Goal: Task Accomplishment & Management: Use online tool/utility

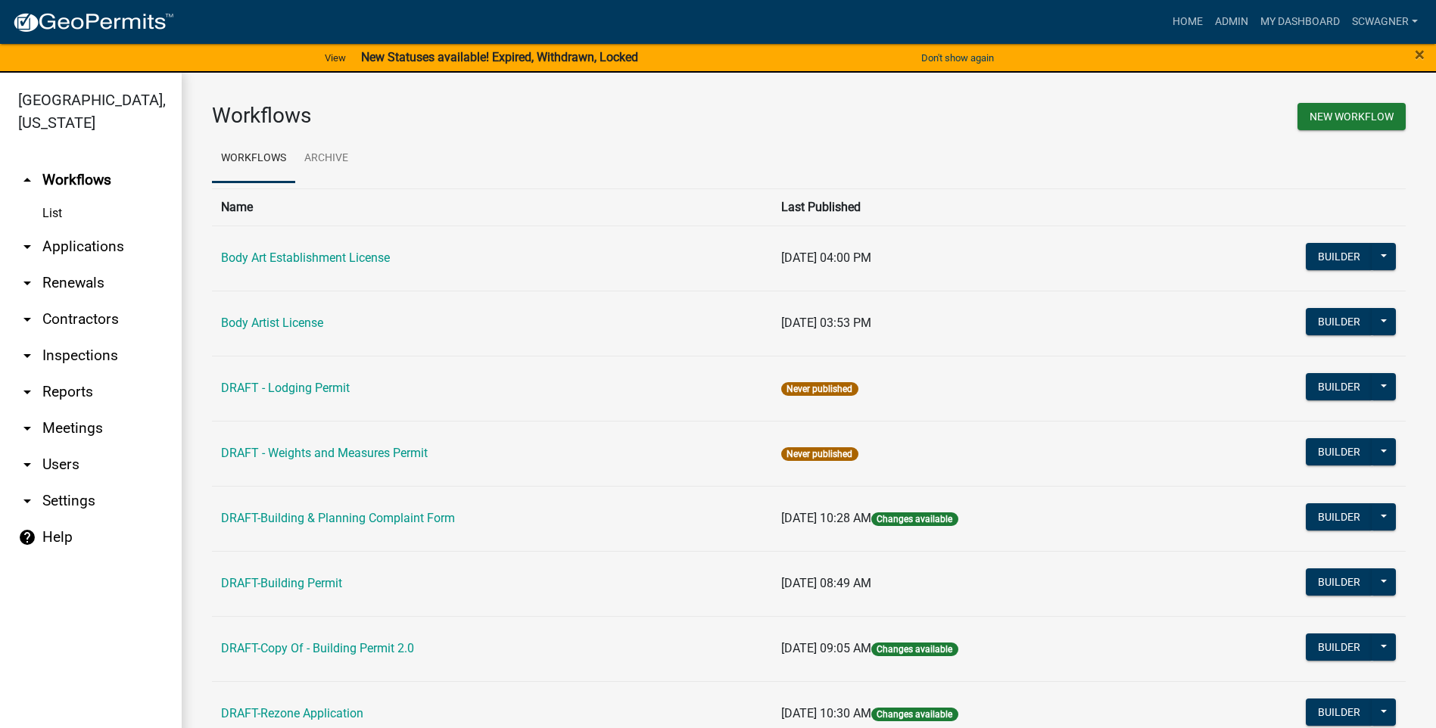
click at [75, 246] on link "arrow_drop_down Applications" at bounding box center [91, 247] width 182 height 36
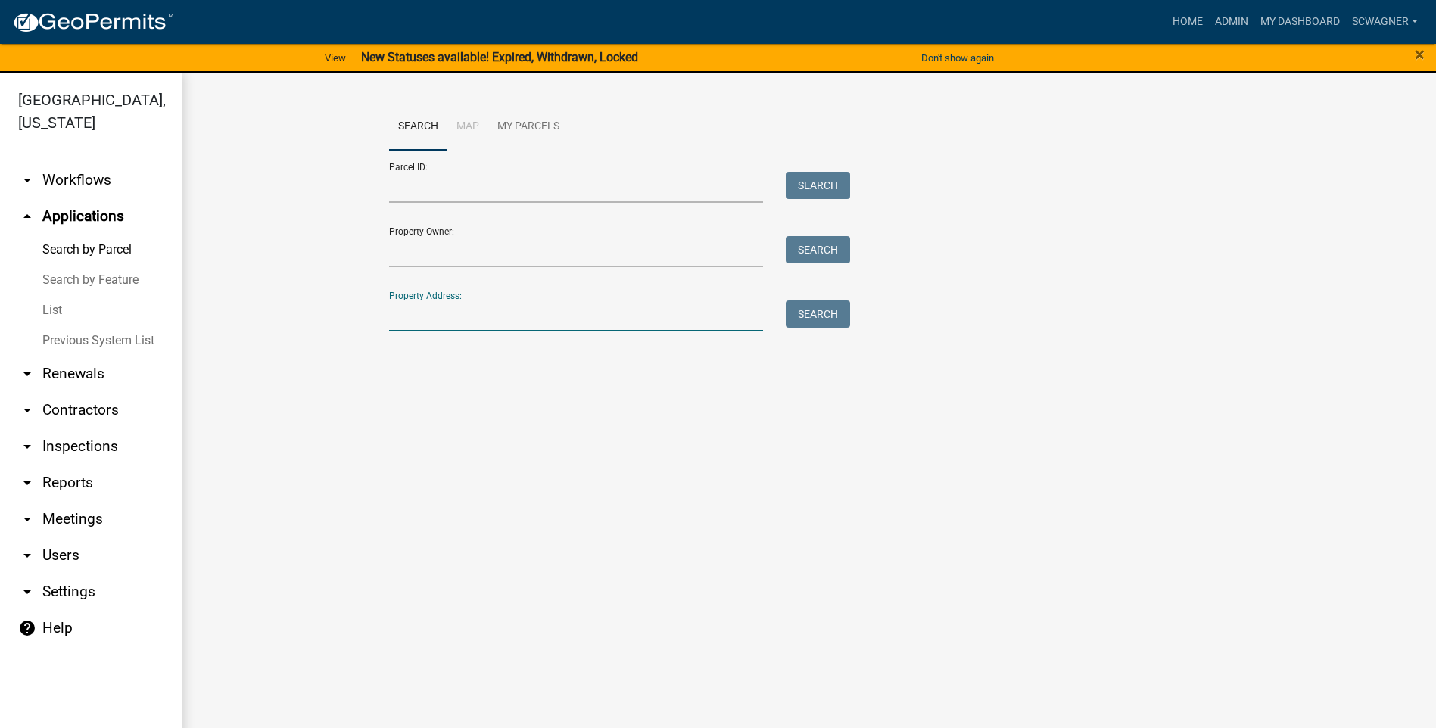
click at [414, 315] on input "Property Address:" at bounding box center [576, 316] width 375 height 31
click at [803, 312] on button "Search" at bounding box center [818, 314] width 64 height 27
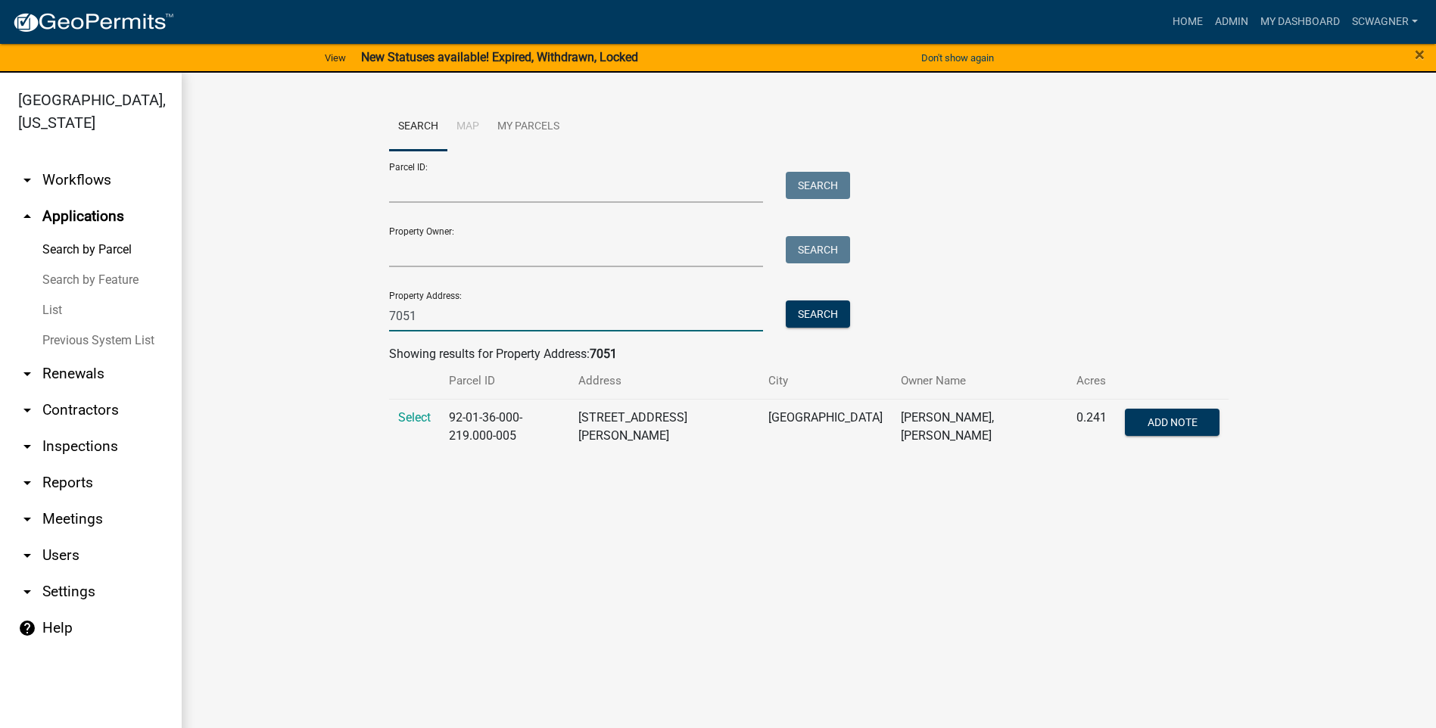
click at [464, 313] on input "7051" at bounding box center [576, 316] width 375 height 31
type input "7057"
click at [830, 310] on button "Search" at bounding box center [818, 314] width 64 height 27
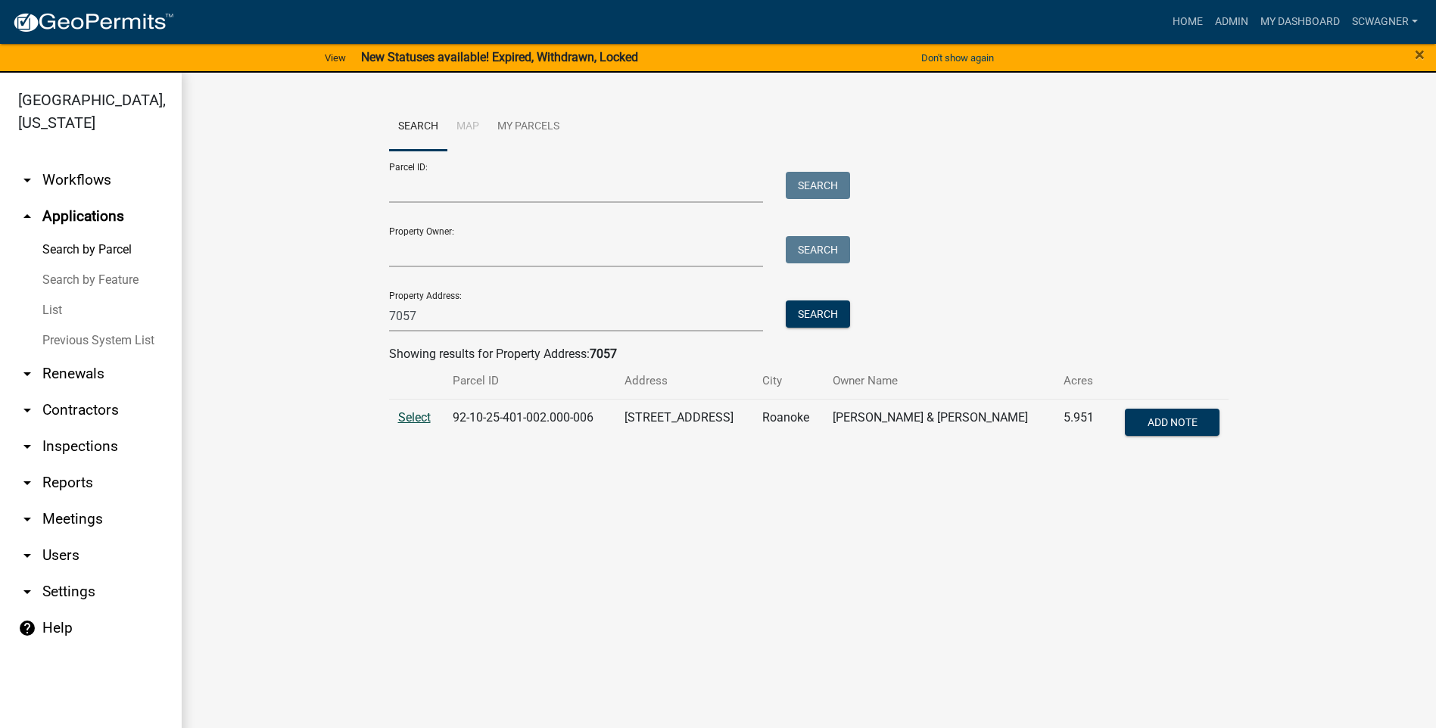
click at [408, 423] on span "Select" at bounding box center [414, 417] width 33 height 14
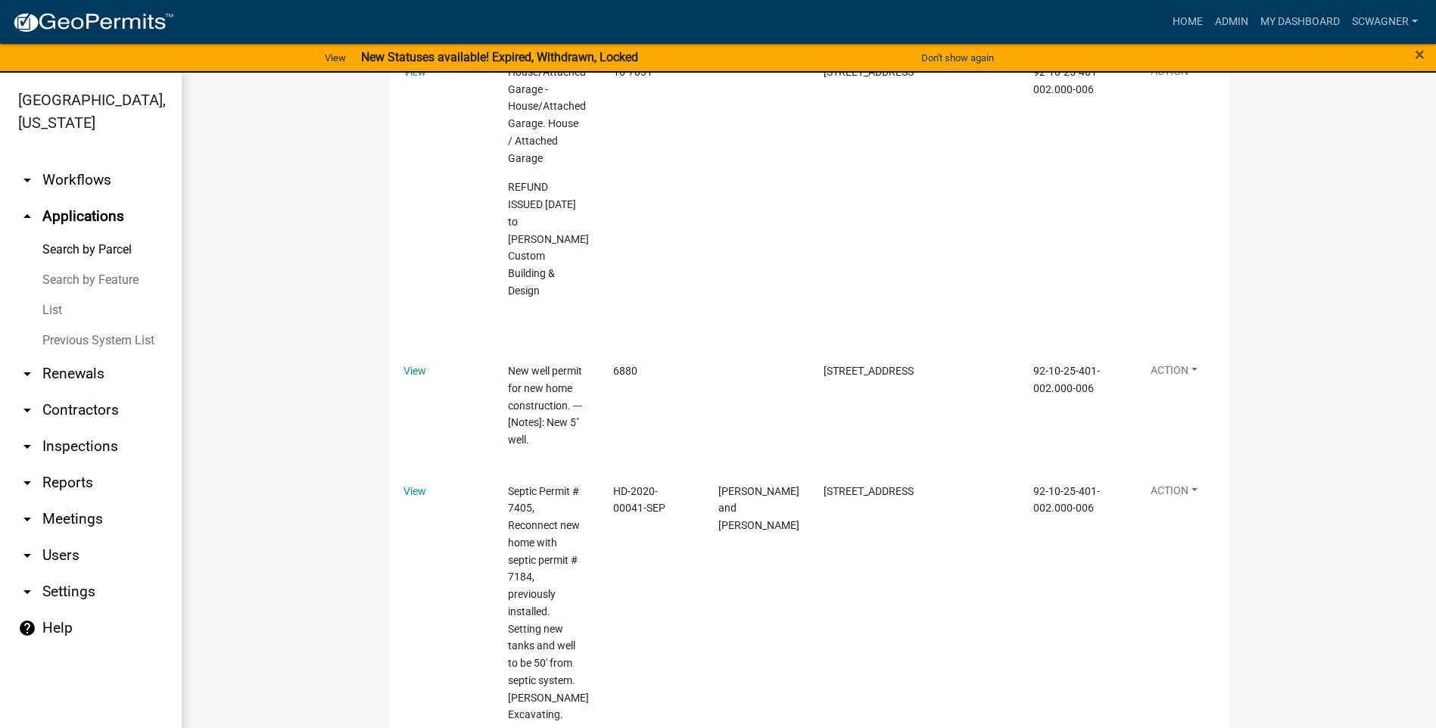
scroll to position [884, 0]
